Goal: Task Accomplishment & Management: Manage account settings

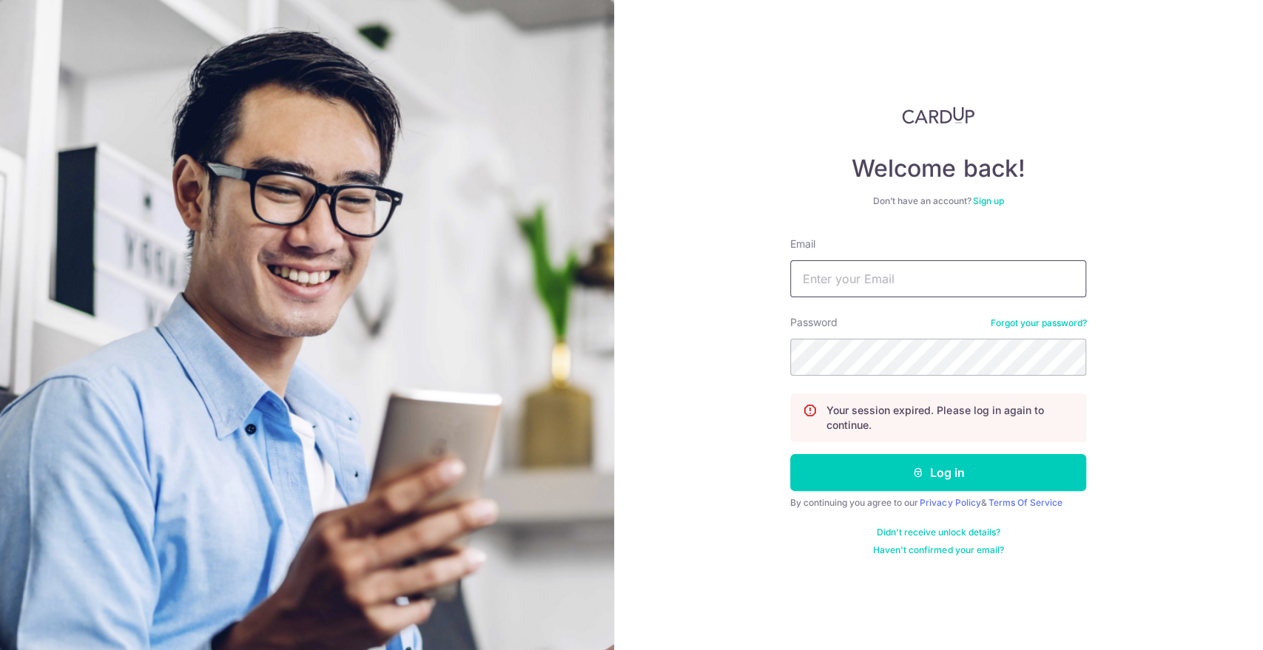
click at [899, 279] on input "Email" at bounding box center [938, 278] width 296 height 37
click at [900, 279] on input "Email" at bounding box center [938, 278] width 296 height 37
type input "[PERSON_NAME][EMAIL_ADDRESS][DOMAIN_NAME]"
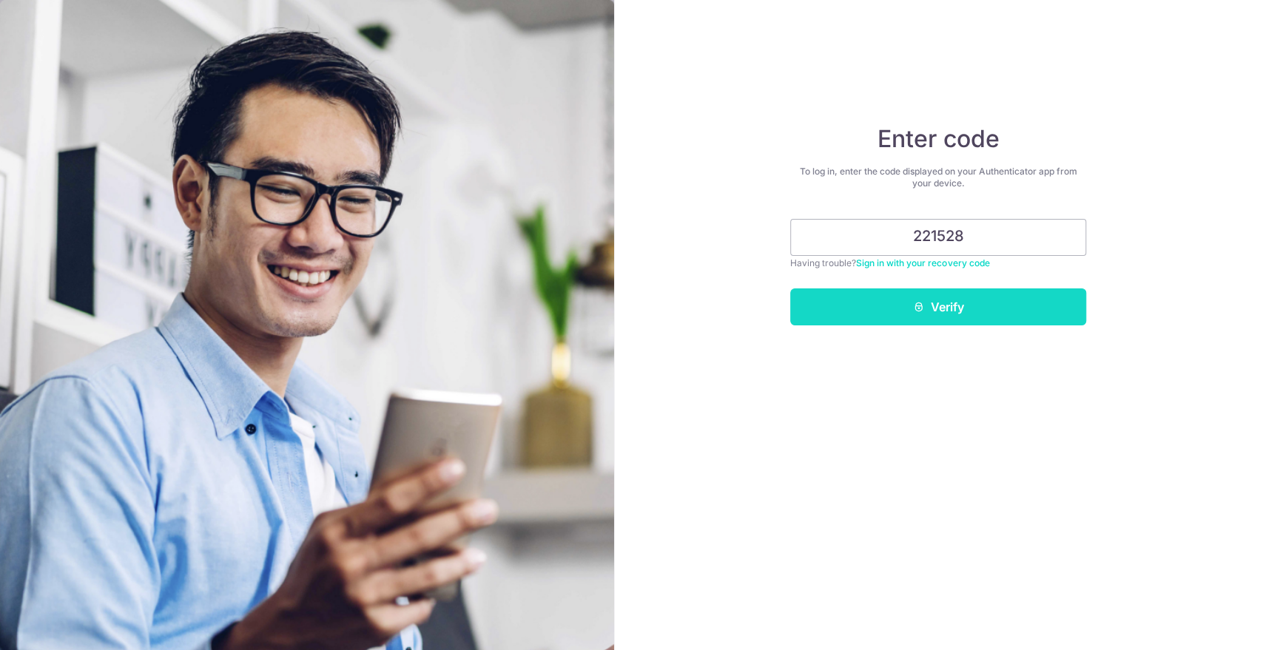
type input "221528"
click at [1050, 309] on button "Verify" at bounding box center [938, 307] width 296 height 37
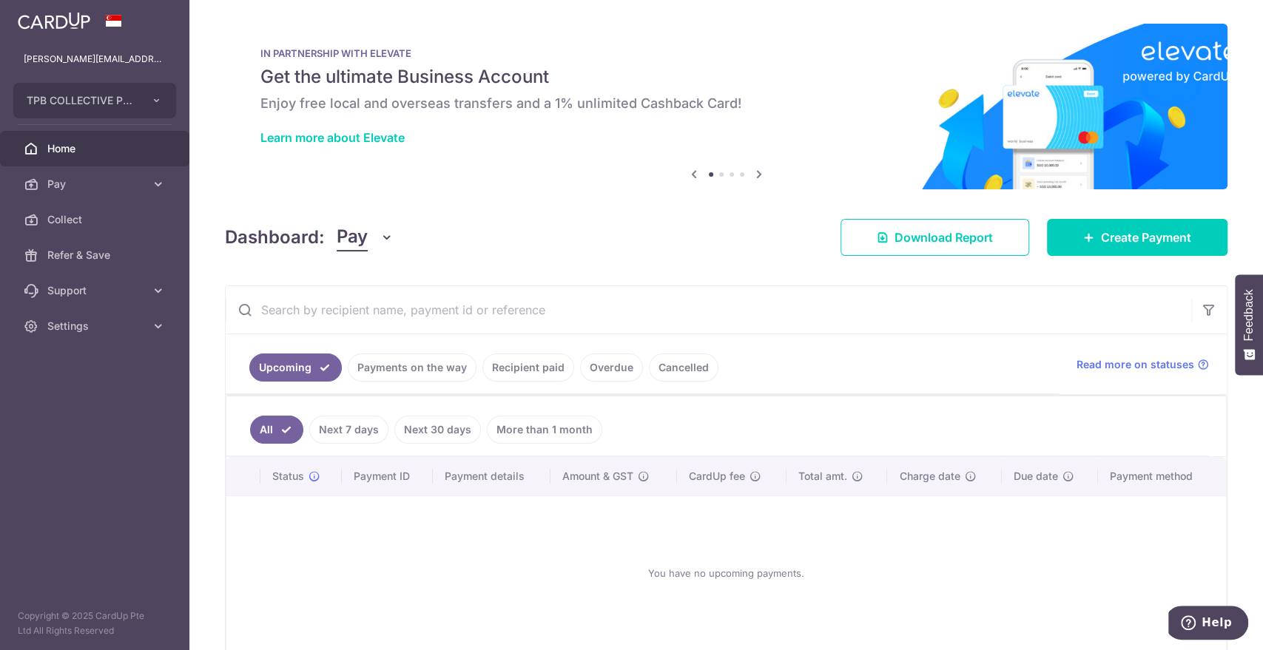
click at [525, 364] on div at bounding box center [638, 328] width 1276 height 657
click at [540, 360] on link "Recipient paid" at bounding box center [528, 368] width 92 height 28
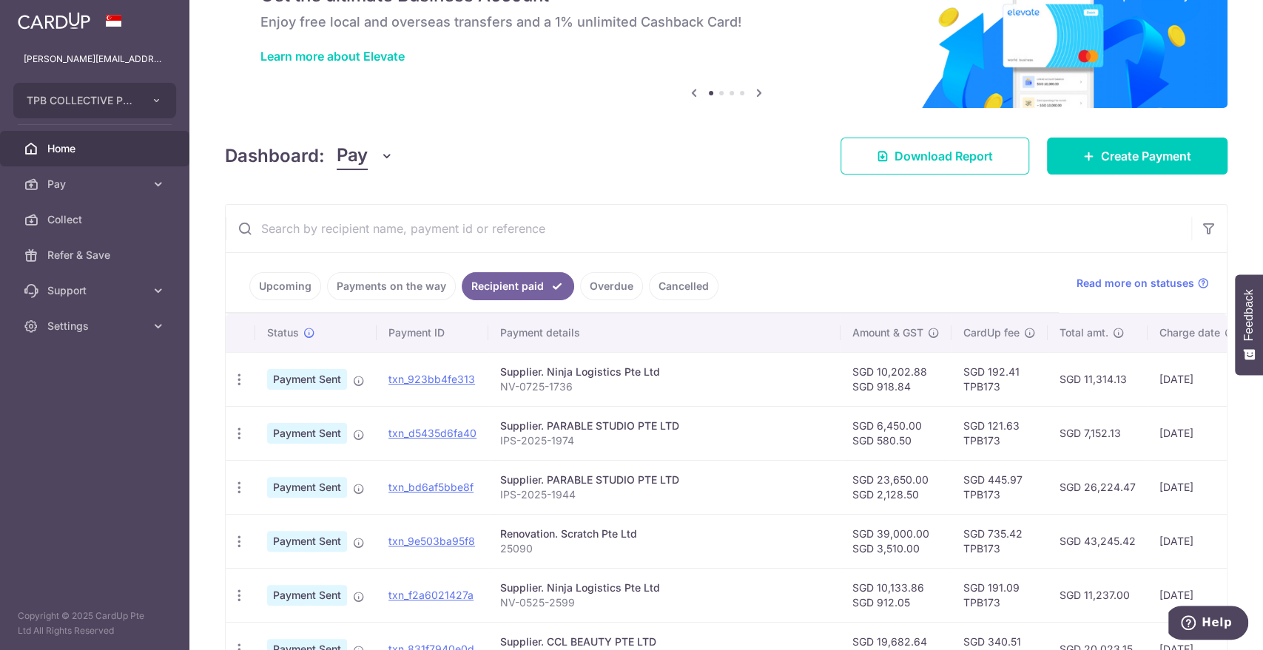
scroll to position [82, 0]
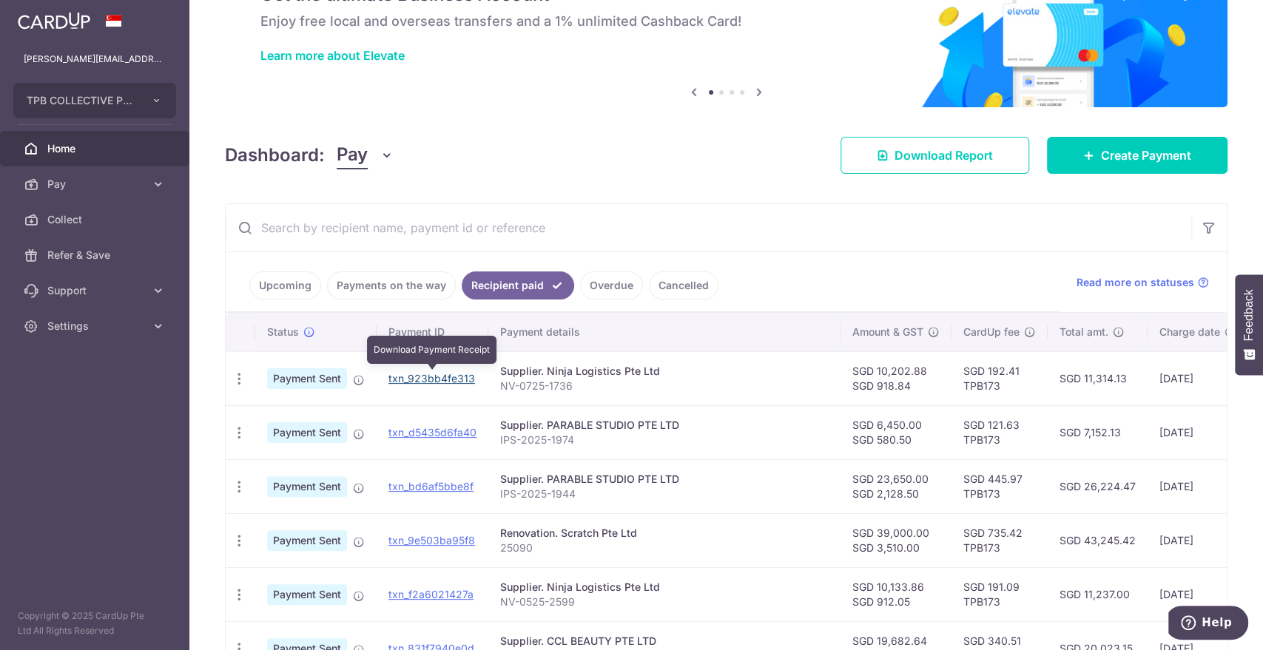
click at [459, 381] on link "txn_923bb4fe313" at bounding box center [431, 378] width 87 height 13
